Goal: Navigation & Orientation: Find specific page/section

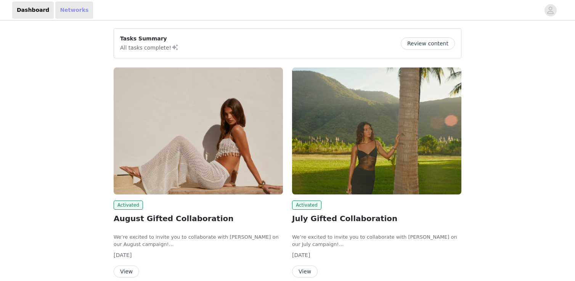
click at [62, 11] on link "Networks" at bounding box center [74, 10] width 38 height 17
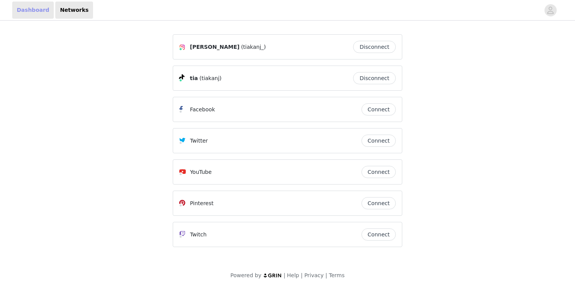
click at [37, 13] on link "Dashboard" at bounding box center [33, 10] width 42 height 17
